Goal: Task Accomplishment & Management: Use online tool/utility

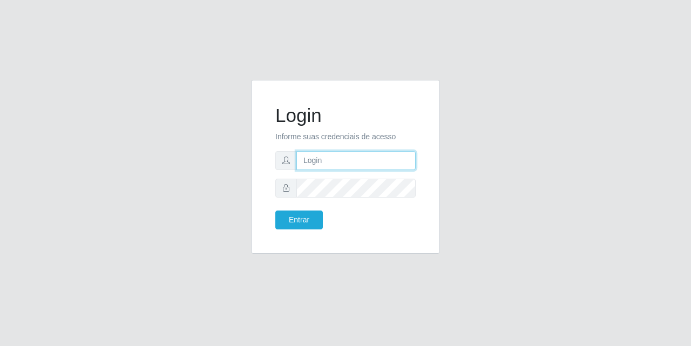
drag, startPoint x: 344, startPoint y: 157, endPoint x: 358, endPoint y: 162, distance: 15.0
click at [344, 157] on input "text" at bounding box center [355, 160] width 119 height 19
type input "[EMAIL_ADDRESS][DOMAIN_NAME]"
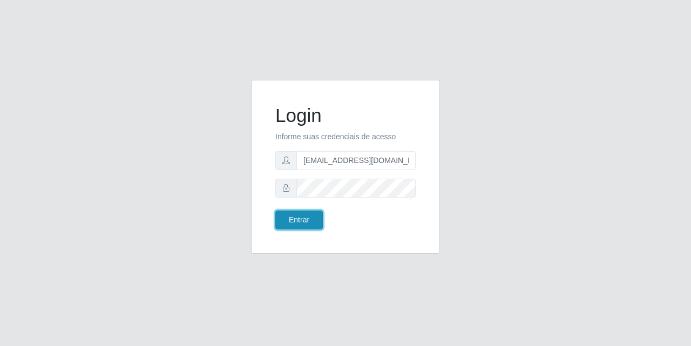
click at [300, 224] on button "Entrar" at bounding box center [298, 219] width 47 height 19
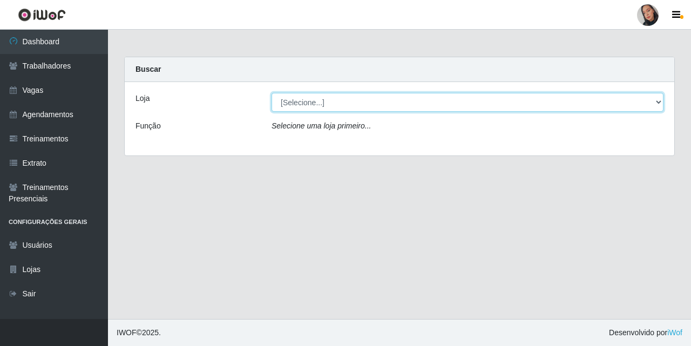
click at [303, 99] on select "[Selecione...] Supermercado [GEOGRAPHIC_DATA]" at bounding box center [467, 102] width 392 height 19
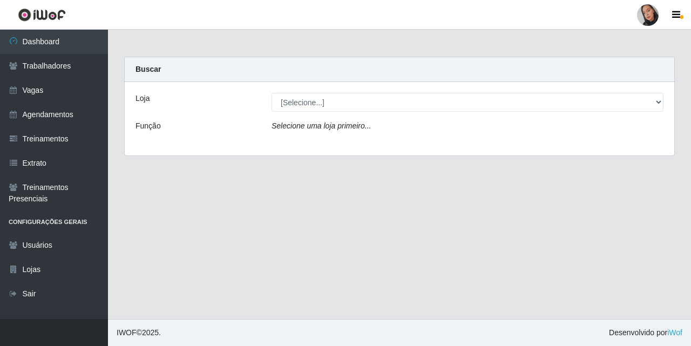
click at [287, 144] on div "Loja [Selecione...] Supermercado São Sebastião - Unidade Camalaú Função Selecio…" at bounding box center [399, 118] width 549 height 73
click at [315, 89] on div "Loja [Selecione...] Supermercado São Sebastião - Unidade Camalaú Função Selecio…" at bounding box center [399, 118] width 549 height 73
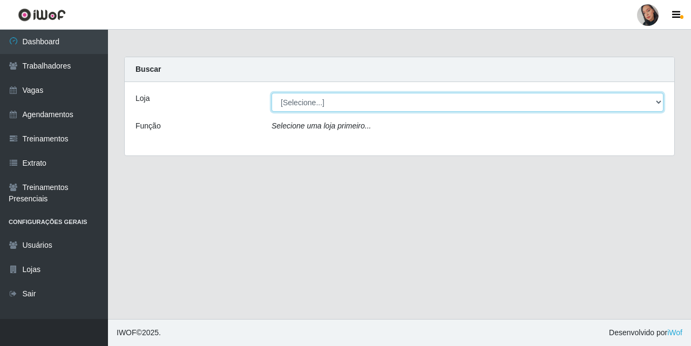
drag, startPoint x: 317, startPoint y: 103, endPoint x: 314, endPoint y: 111, distance: 8.0
click at [317, 103] on select "[Selecione...] Supermercado [GEOGRAPHIC_DATA]" at bounding box center [467, 102] width 392 height 19
select select "165"
click at [271, 93] on select "[Selecione...] Supermercado [GEOGRAPHIC_DATA]" at bounding box center [467, 102] width 392 height 19
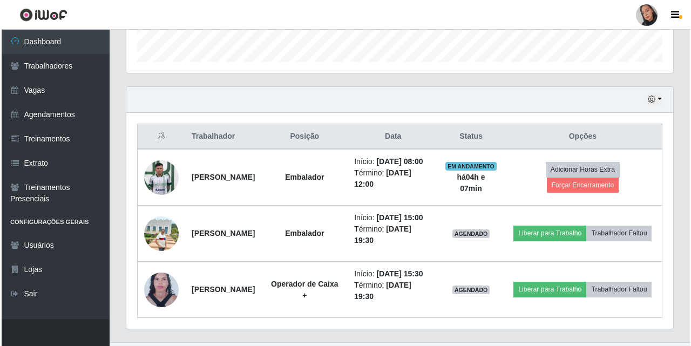
scroll to position [381, 0]
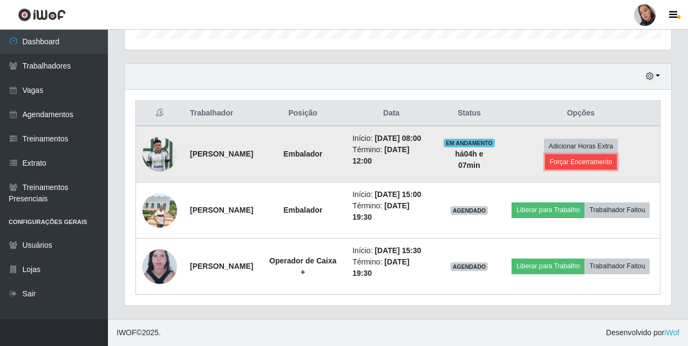
click at [615, 154] on button "Forçar Encerramento" at bounding box center [581, 161] width 72 height 15
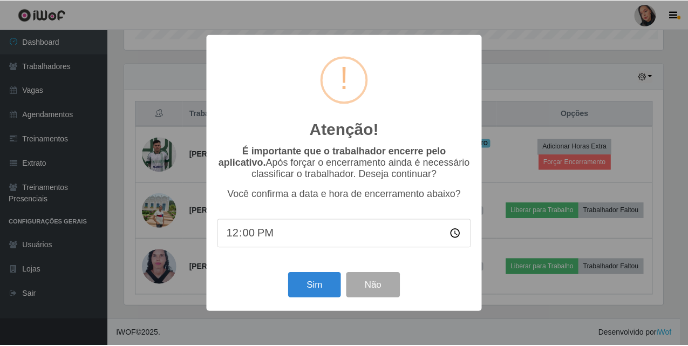
scroll to position [224, 541]
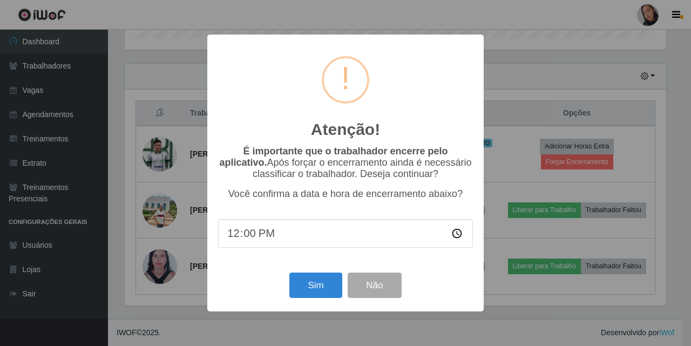
click at [321, 263] on div "Atenção! × É importante que o trabalhador encerre pelo aplicativo. Após forçar …" at bounding box center [345, 173] width 276 height 277
click at [319, 287] on button "Sim" at bounding box center [315, 285] width 52 height 25
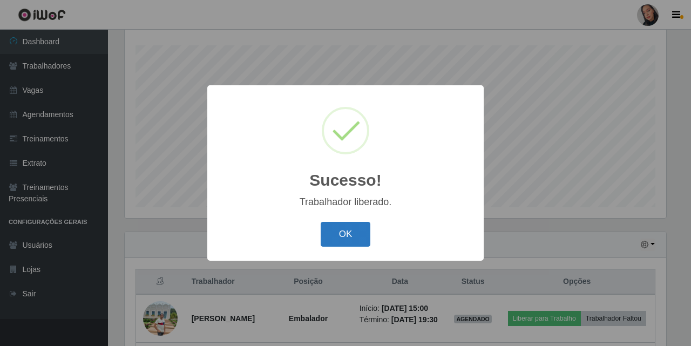
click at [354, 242] on button "OK" at bounding box center [346, 234] width 50 height 25
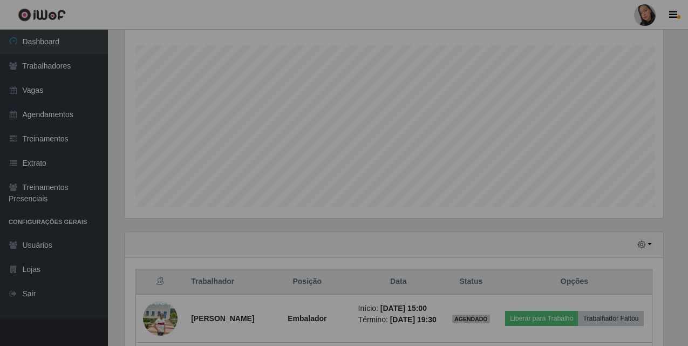
scroll to position [224, 547]
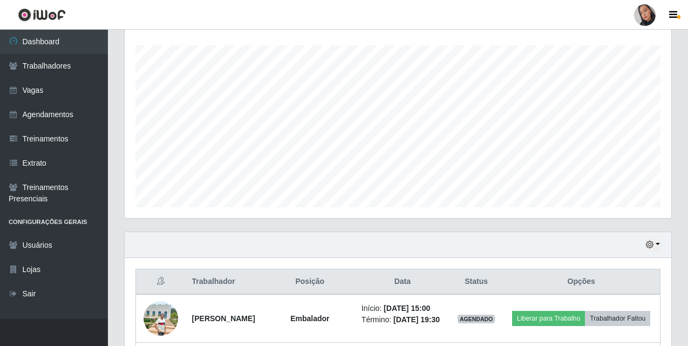
click at [647, 18] on div at bounding box center [645, 15] width 22 height 22
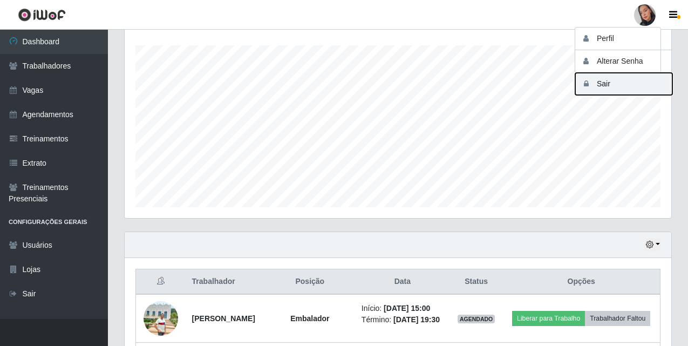
click at [630, 80] on button "Sair" at bounding box center [623, 84] width 97 height 22
